Goal: Transaction & Acquisition: Purchase product/service

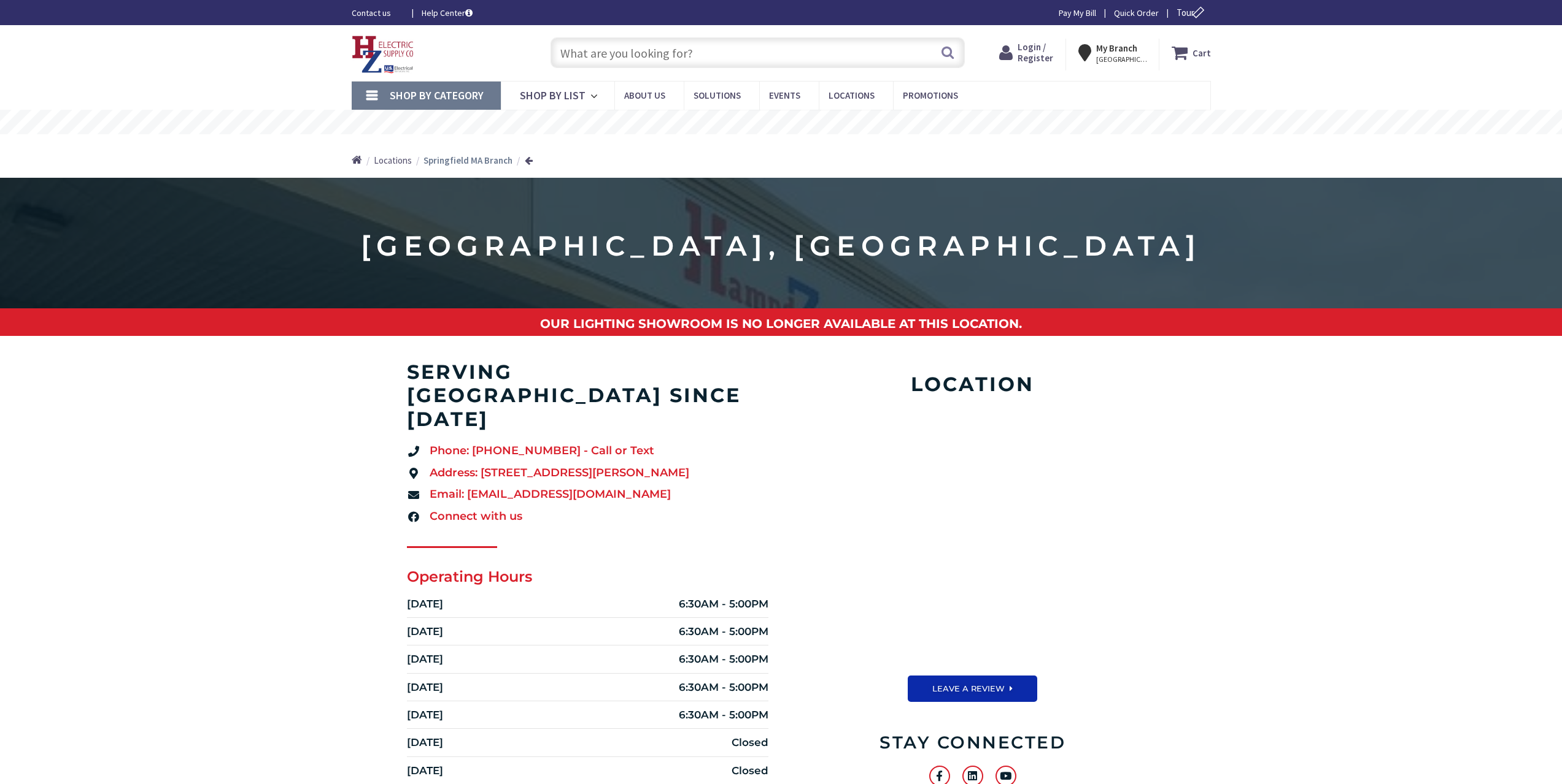
click at [466, 94] on span "Shop By Category" at bounding box center [436, 96] width 94 height 14
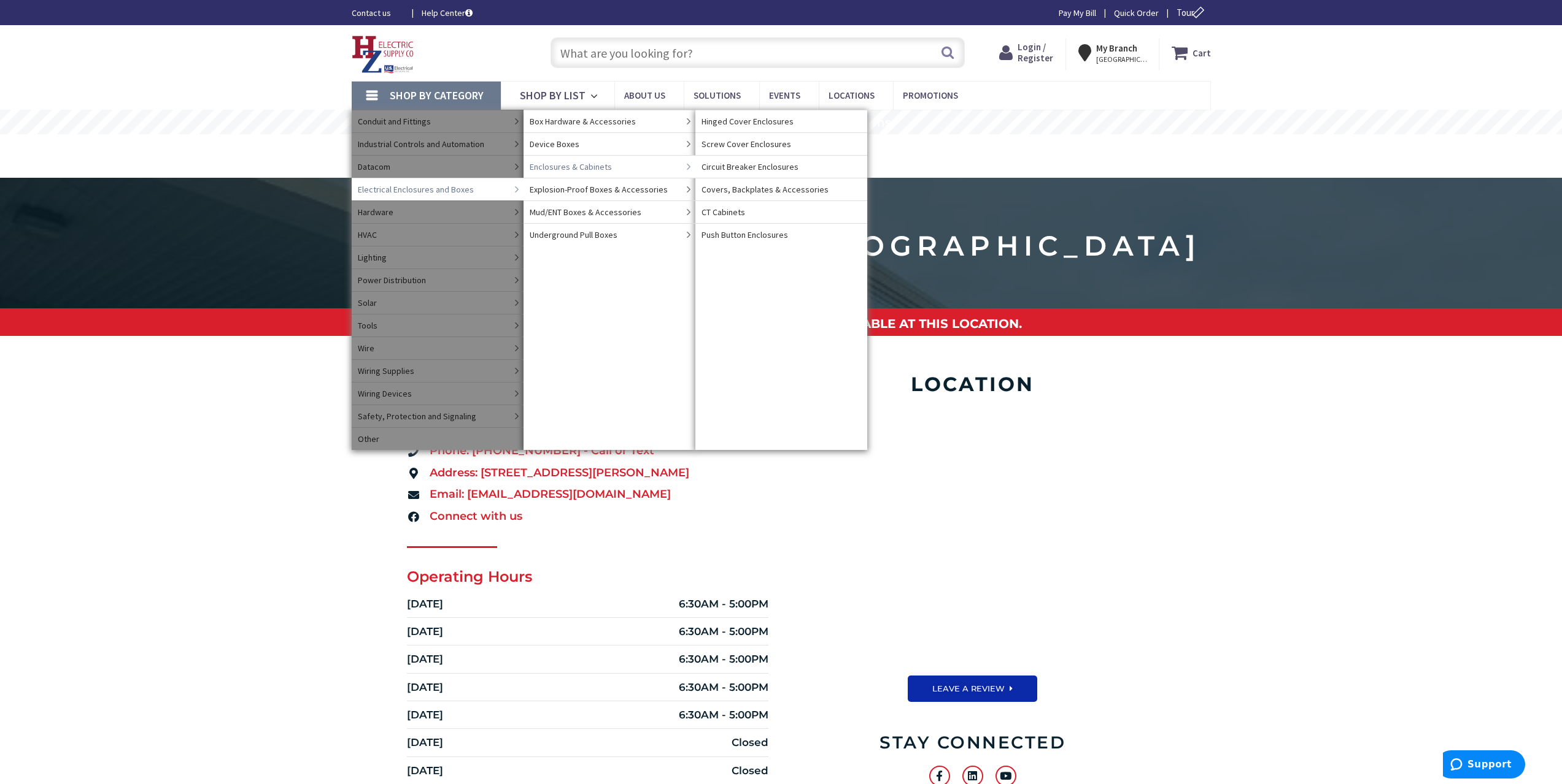
click at [590, 162] on span "Enclosures & Cabinets" at bounding box center [571, 167] width 82 height 12
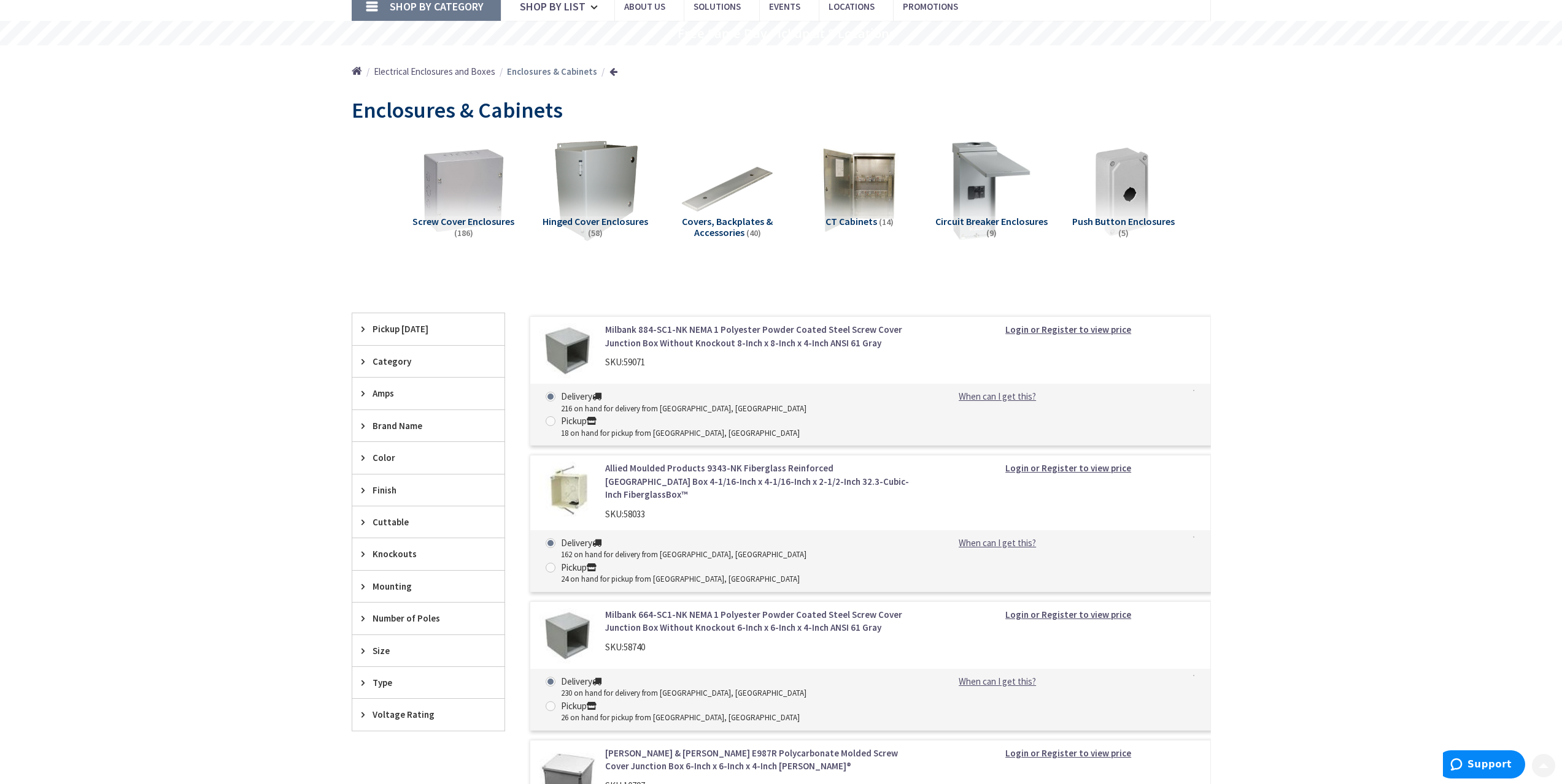
scroll to position [103, 0]
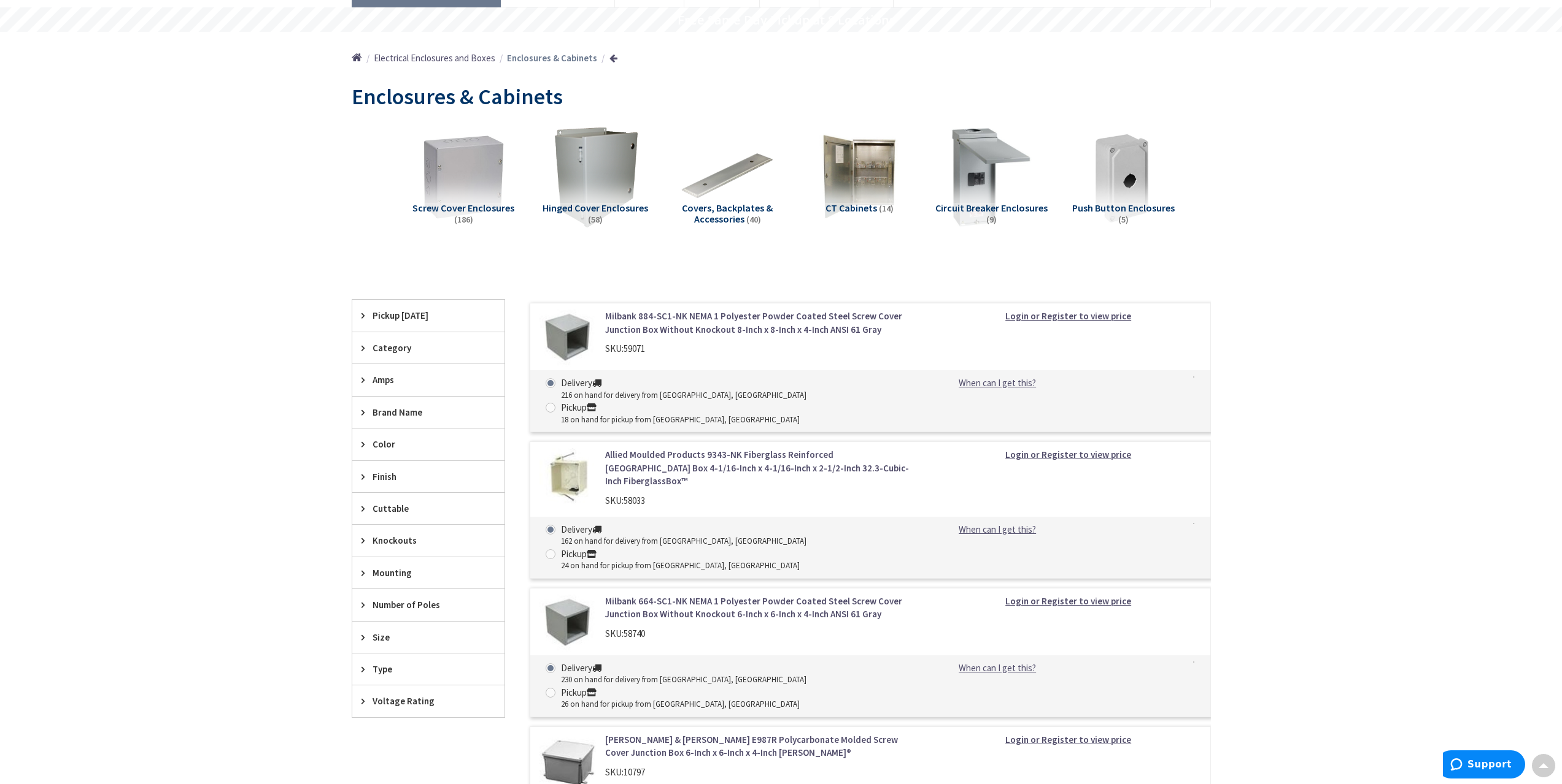
click at [601, 180] on img at bounding box center [595, 177] width 101 height 101
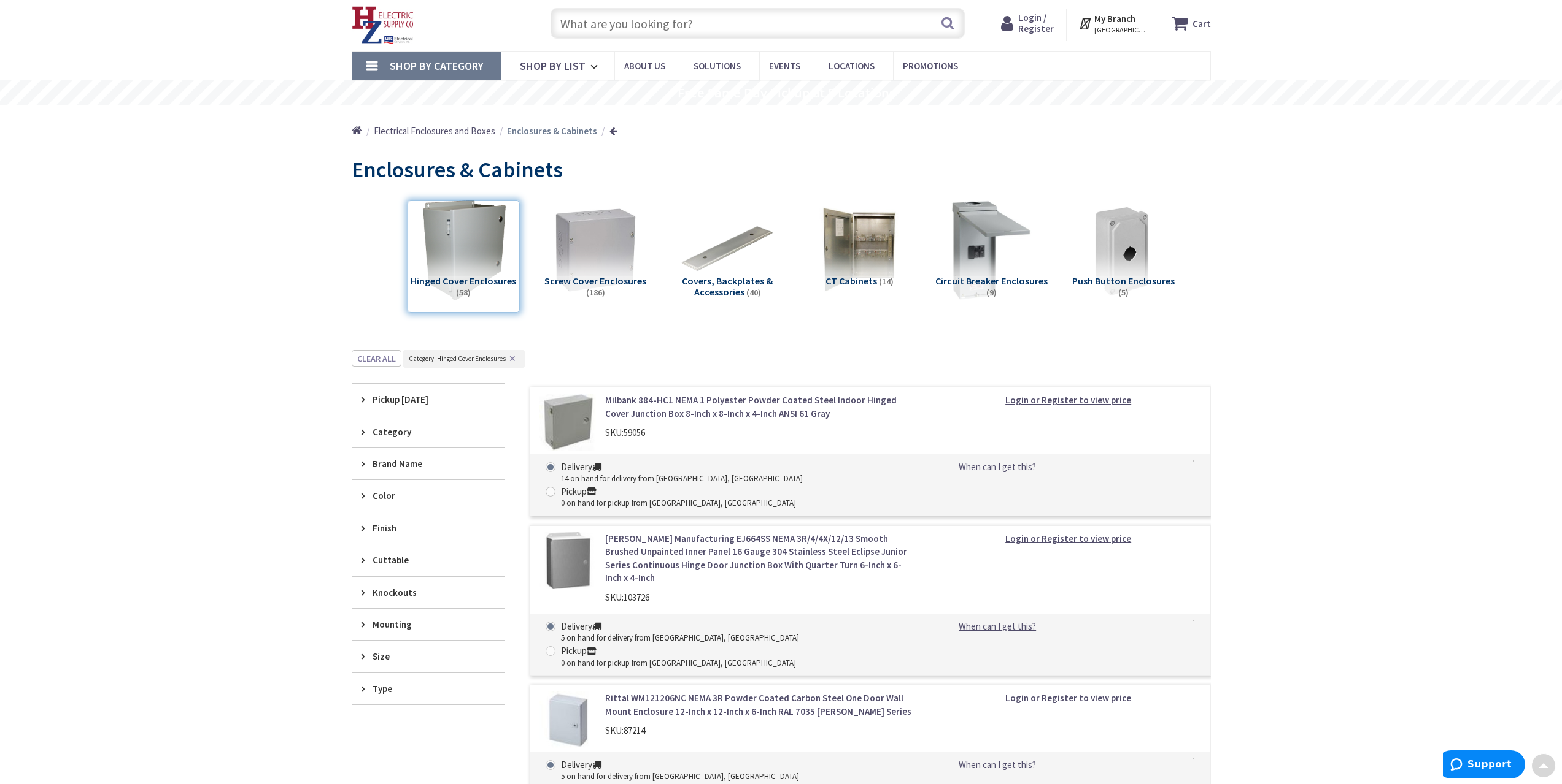
scroll to position [0, 0]
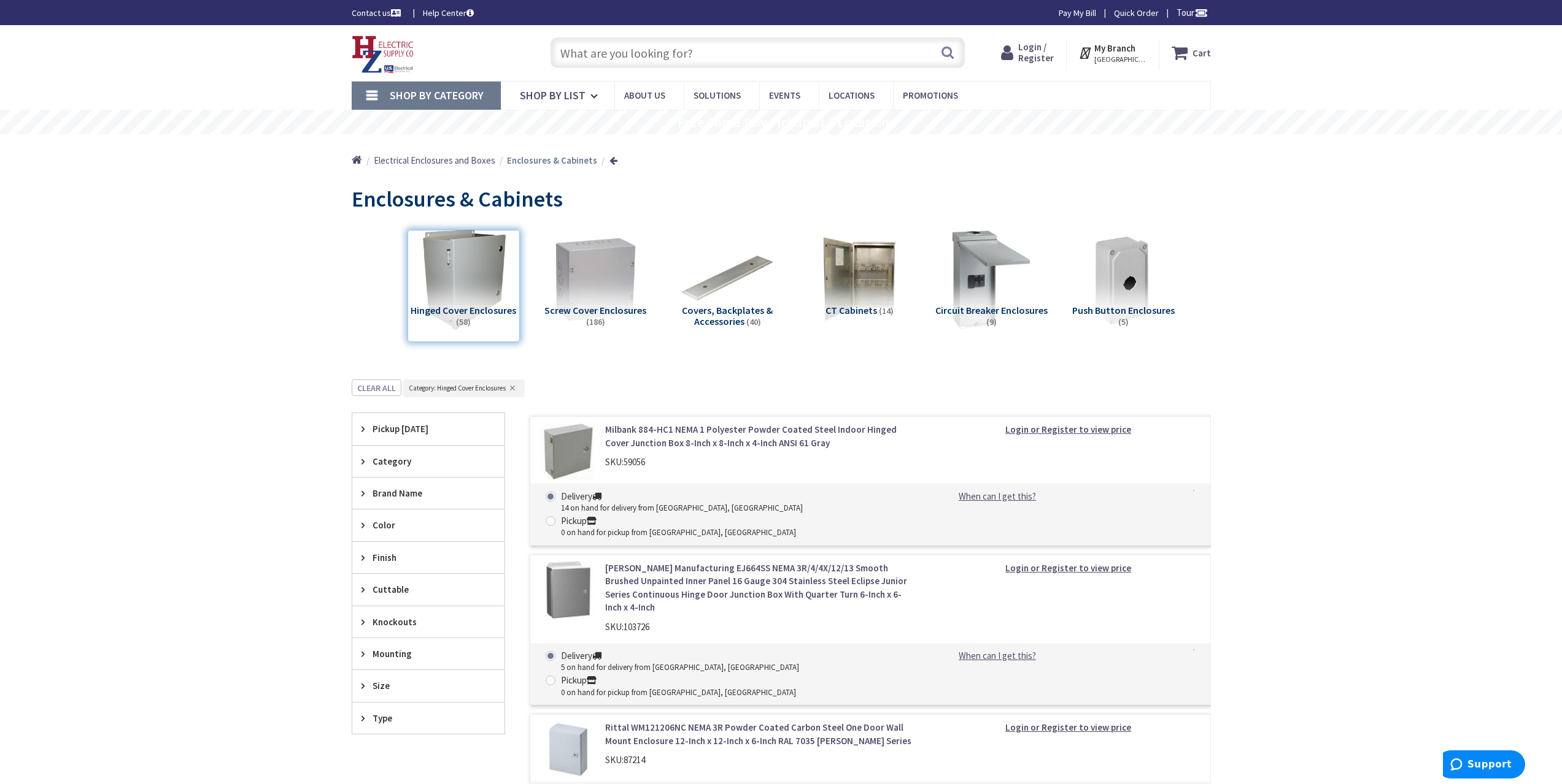
click at [1121, 57] on span "KINGSTON, NY" at bounding box center [1120, 60] width 52 height 10
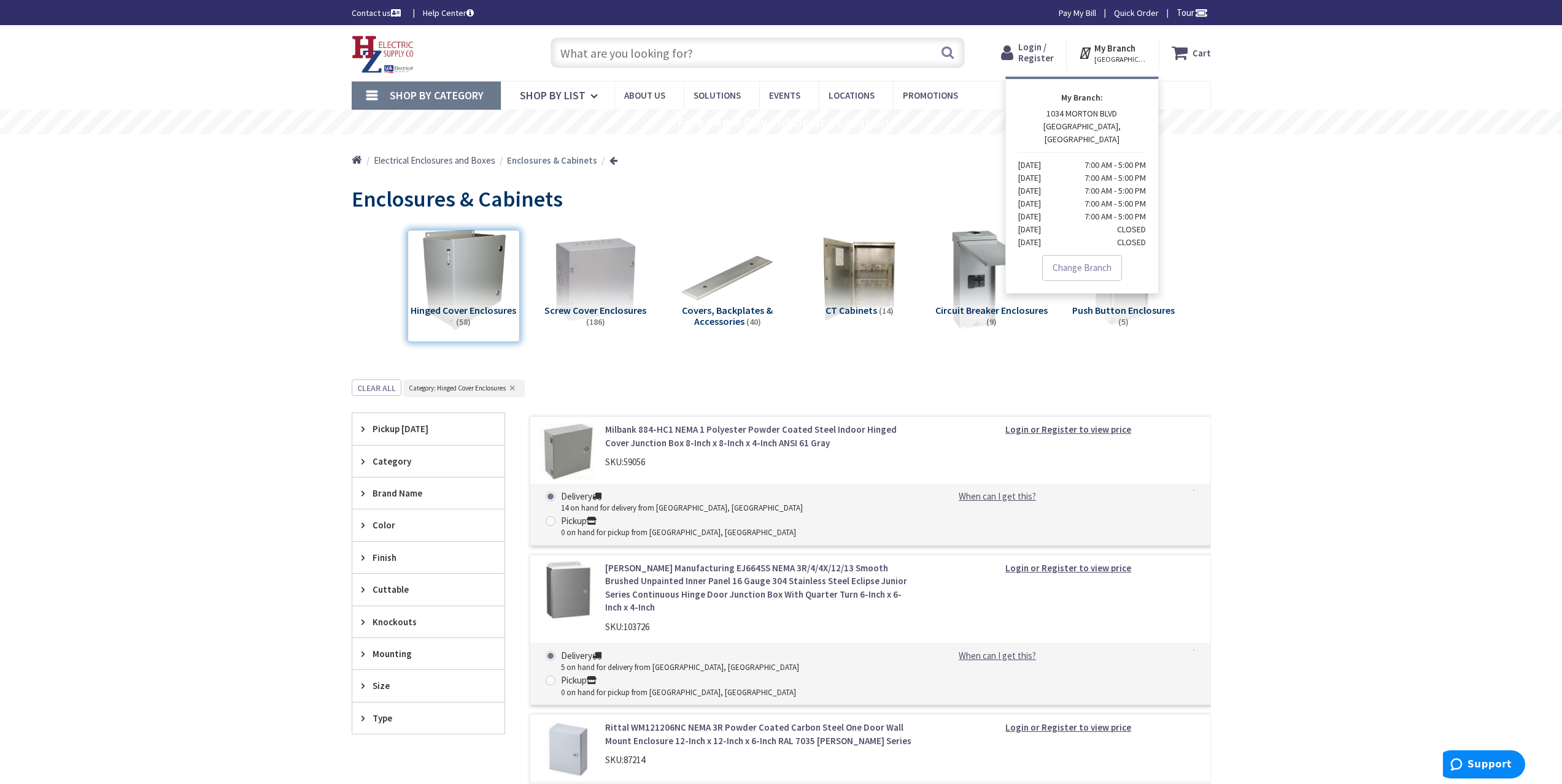
click at [1088, 258] on link "Change Branch" at bounding box center [1082, 268] width 80 height 26
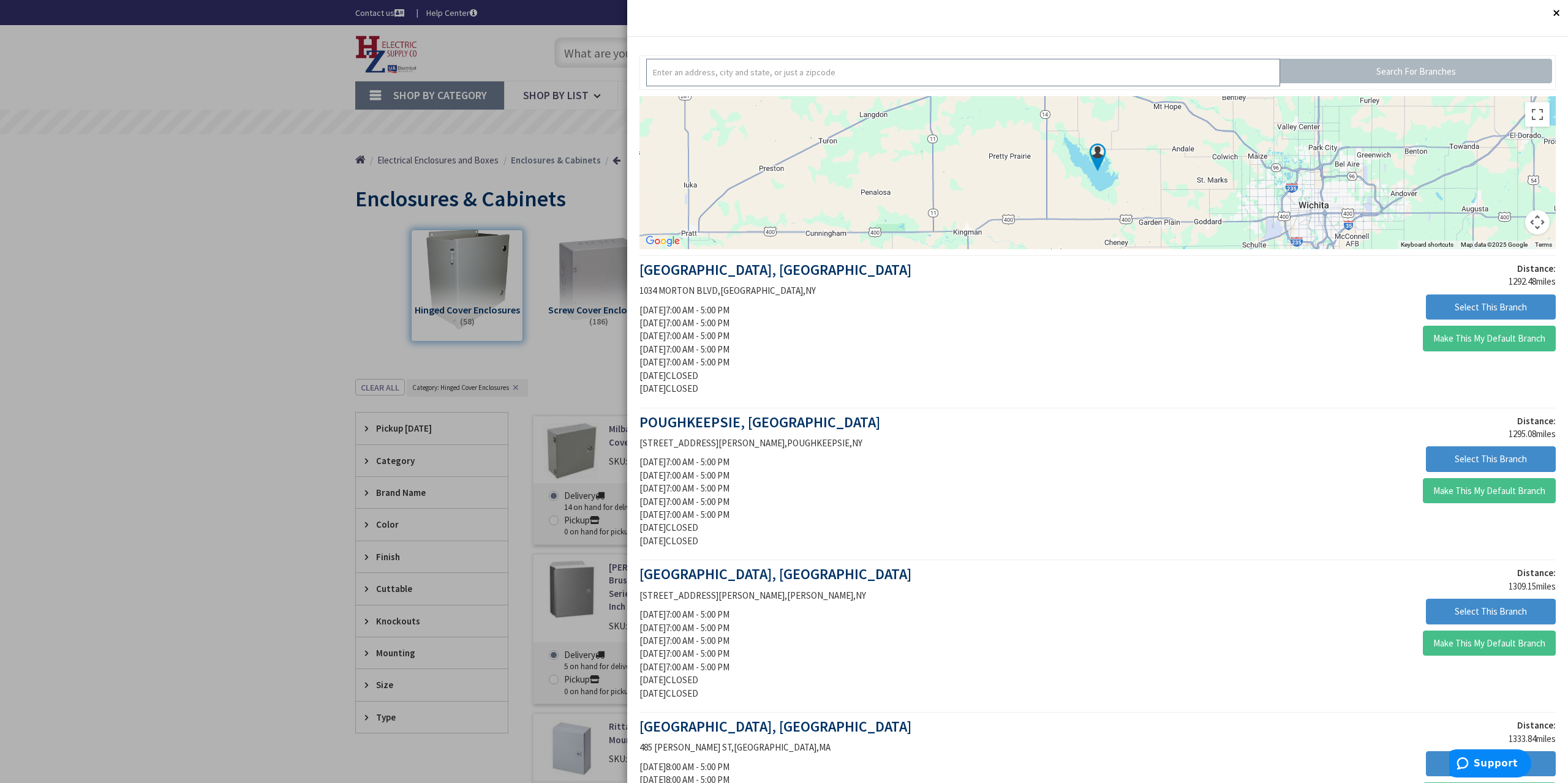
click at [915, 77] on input "text" at bounding box center [963, 73] width 634 height 28
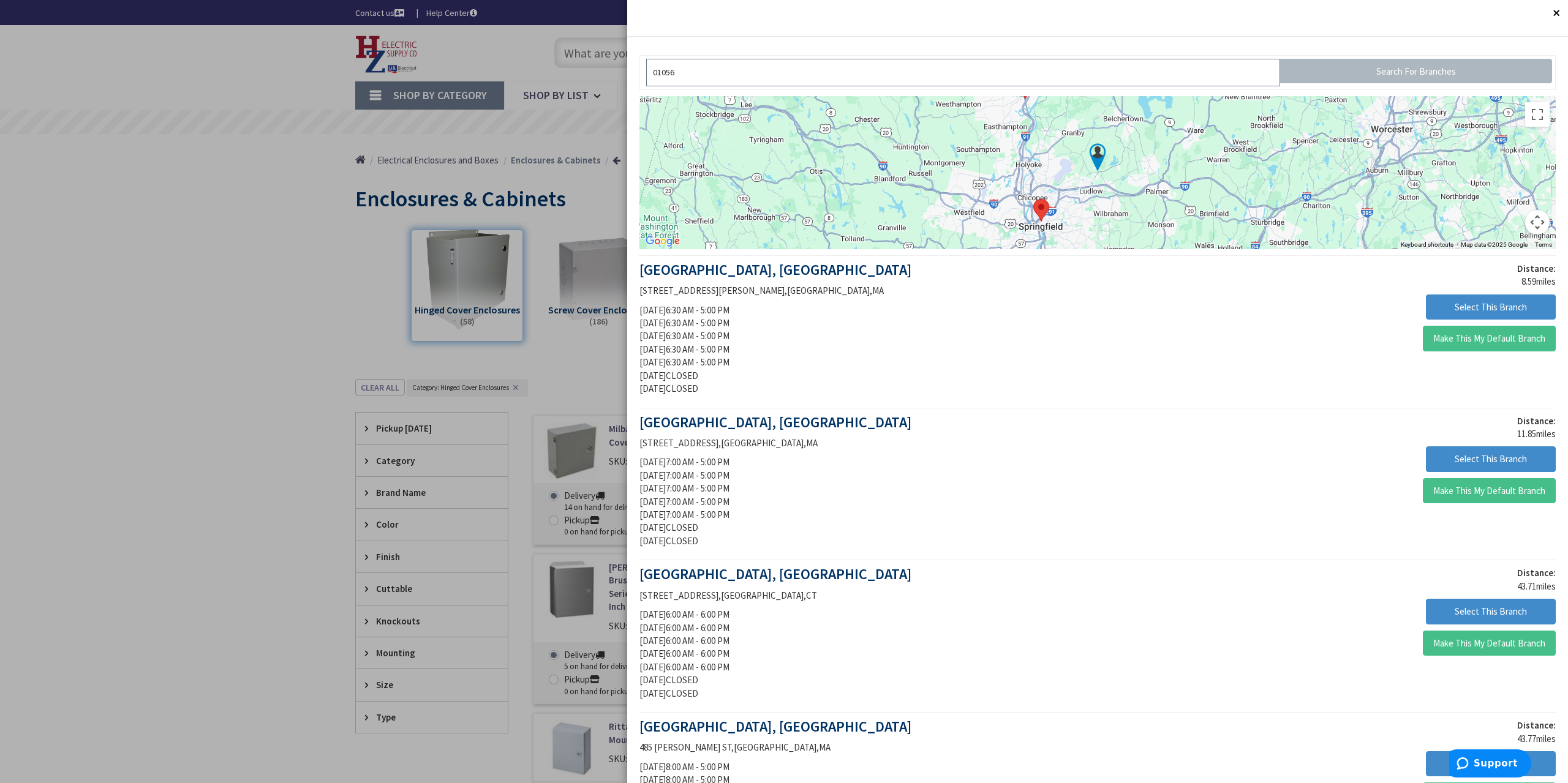
type input "01056"
click at [1487, 305] on button "Select This Branch" at bounding box center [1490, 308] width 130 height 26
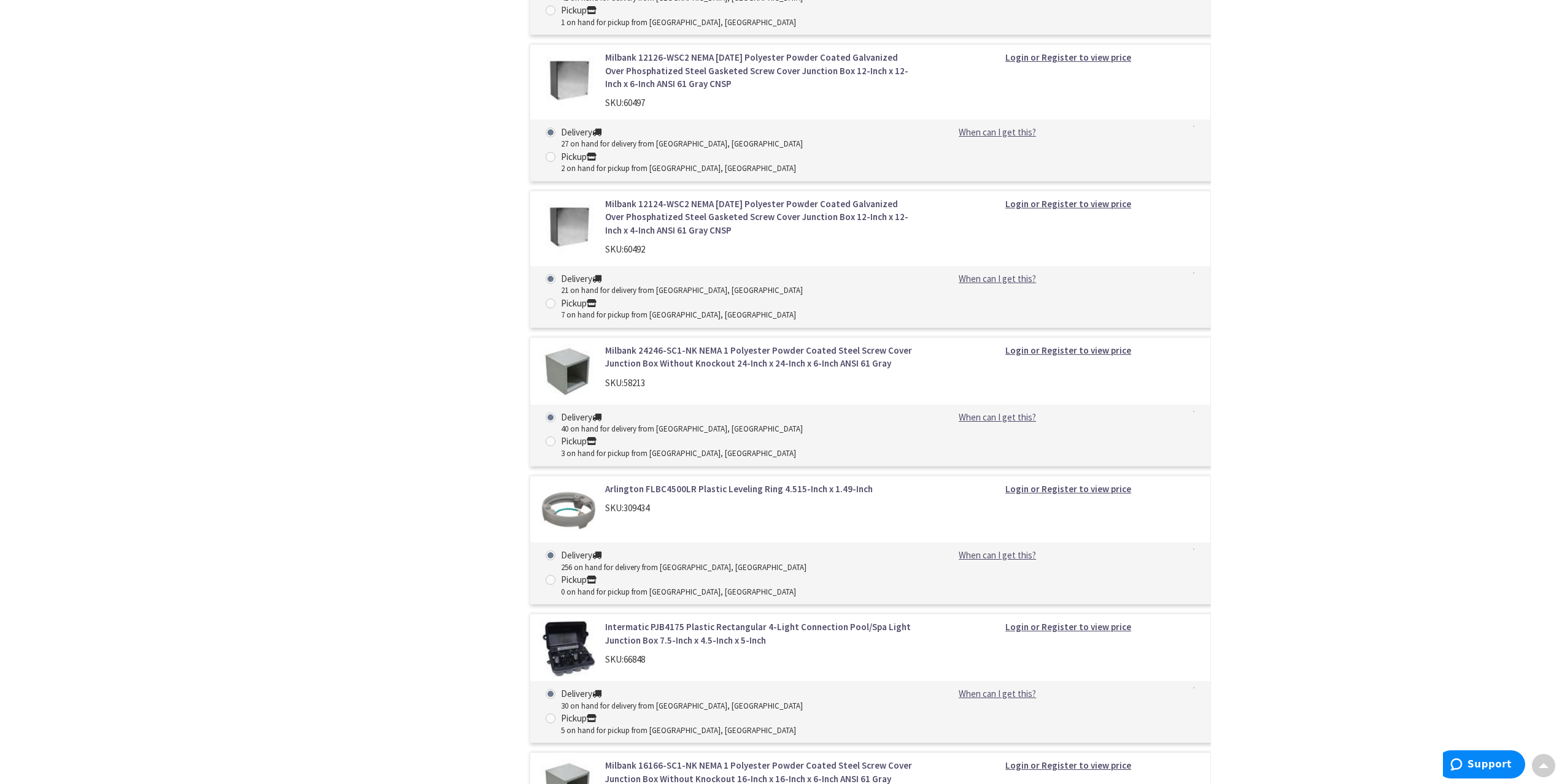
scroll to position [3478, 0]
